Goal: Find specific page/section: Find specific page/section

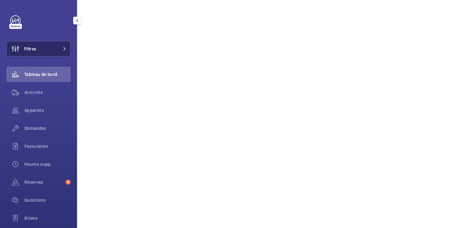
click at [36, 48] on span "Filtres" at bounding box center [30, 49] width 12 height 6
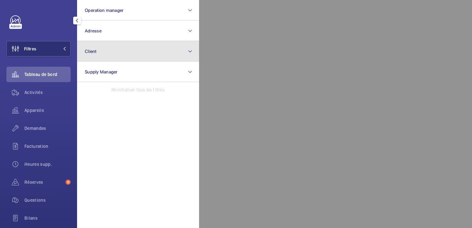
click at [107, 49] on button "Client" at bounding box center [138, 51] width 122 height 21
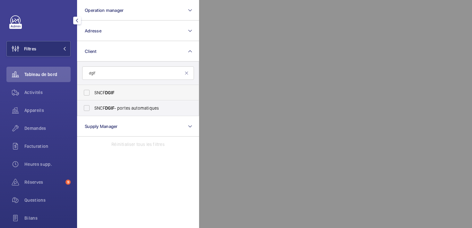
type input "dgif"
click at [100, 91] on span "SNCF DGIF" at bounding box center [138, 93] width 88 height 6
click at [93, 91] on input "SNCF DGIF" at bounding box center [86, 92] width 13 height 13
checkbox input "true"
drag, startPoint x: 102, startPoint y: 75, endPoint x: 78, endPoint y: 75, distance: 24.4
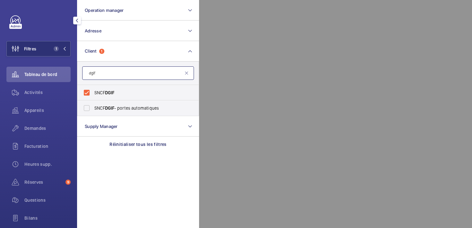
click at [78, 75] on form "dgif" at bounding box center [137, 73] width 121 height 23
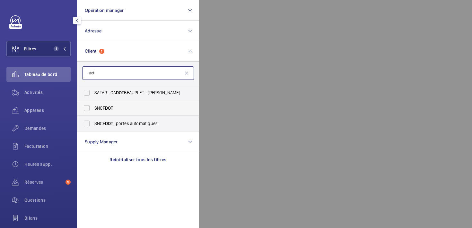
type input "dot"
click at [103, 106] on span "SNCF DOT" at bounding box center [138, 108] width 88 height 6
click at [93, 106] on input "SNCF DOT" at bounding box center [86, 108] width 13 height 13
checkbox input "true"
click at [27, 110] on span "Appareils" at bounding box center [47, 110] width 46 height 6
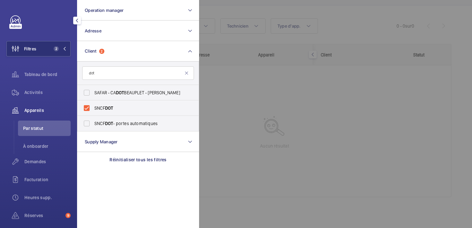
scroll to position [53, 0]
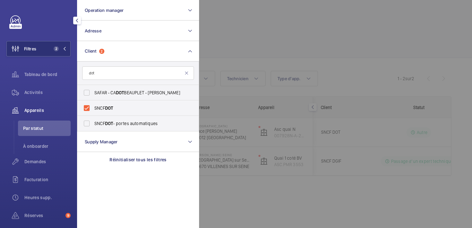
click at [350, 76] on div at bounding box center [435, 114] width 472 height 228
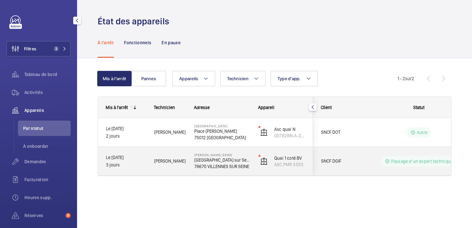
click at [360, 163] on span "SNCF DGIF" at bounding box center [345, 161] width 49 height 7
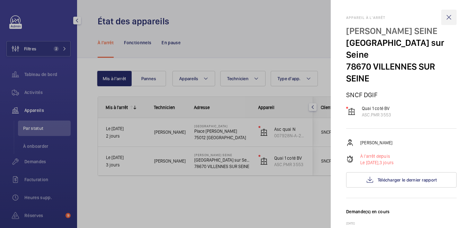
click at [448, 15] on wm-front-icon-button at bounding box center [448, 17] width 15 height 15
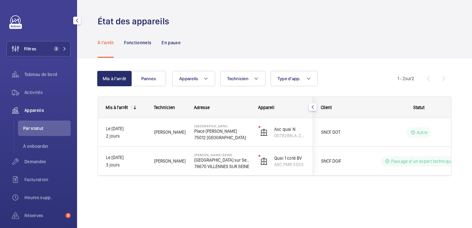
click at [259, 202] on div "Mis à l'arrêt Pannes Appareils Technicien Type d'app. Plus de filtres Réinitial…" at bounding box center [274, 132] width 395 height 149
click at [37, 74] on span "Tableau de bord" at bounding box center [47, 74] width 46 height 6
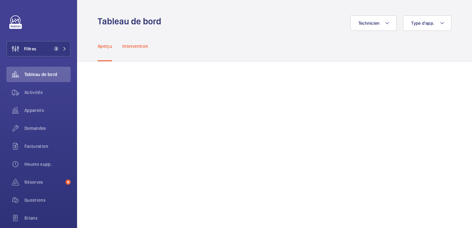
click at [134, 47] on p "Intervention" at bounding box center [135, 46] width 26 height 6
